Goal: Task Accomplishment & Management: Use online tool/utility

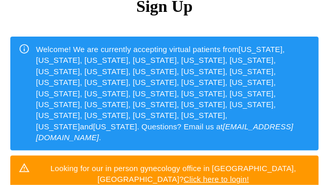
scroll to position [180, 0]
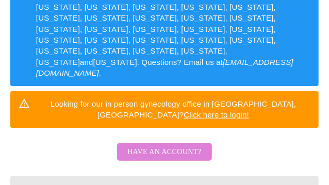
click at [178, 146] on span "Have an account?" at bounding box center [165, 152] width 74 height 13
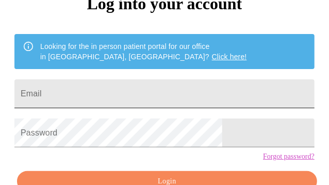
scroll to position [54, 0]
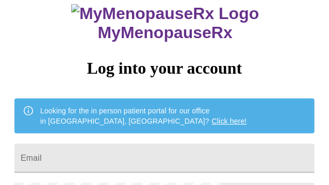
click at [212, 117] on link "Click here!" at bounding box center [229, 121] width 35 height 8
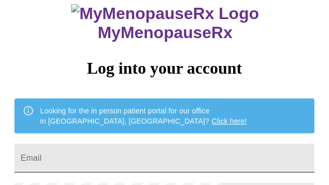
click at [101, 144] on input "Email" at bounding box center [164, 158] width 300 height 29
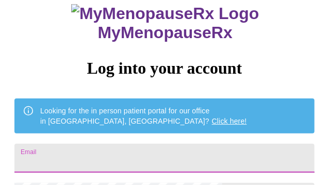
type input "[PERSON_NAME][EMAIL_ADDRESS][DOMAIN_NAME]"
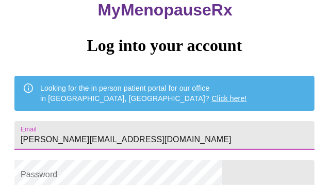
scroll to position [105, 0]
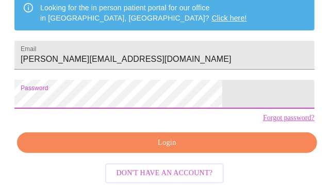
click at [153, 142] on span "Login" at bounding box center [167, 143] width 277 height 13
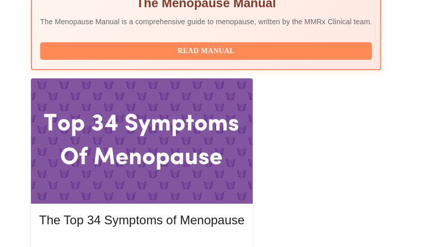
scroll to position [510, 0]
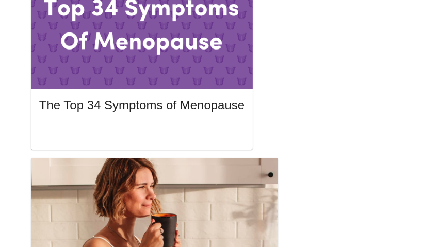
scroll to position [647, 0]
